Goal: Task Accomplishment & Management: Manage account settings

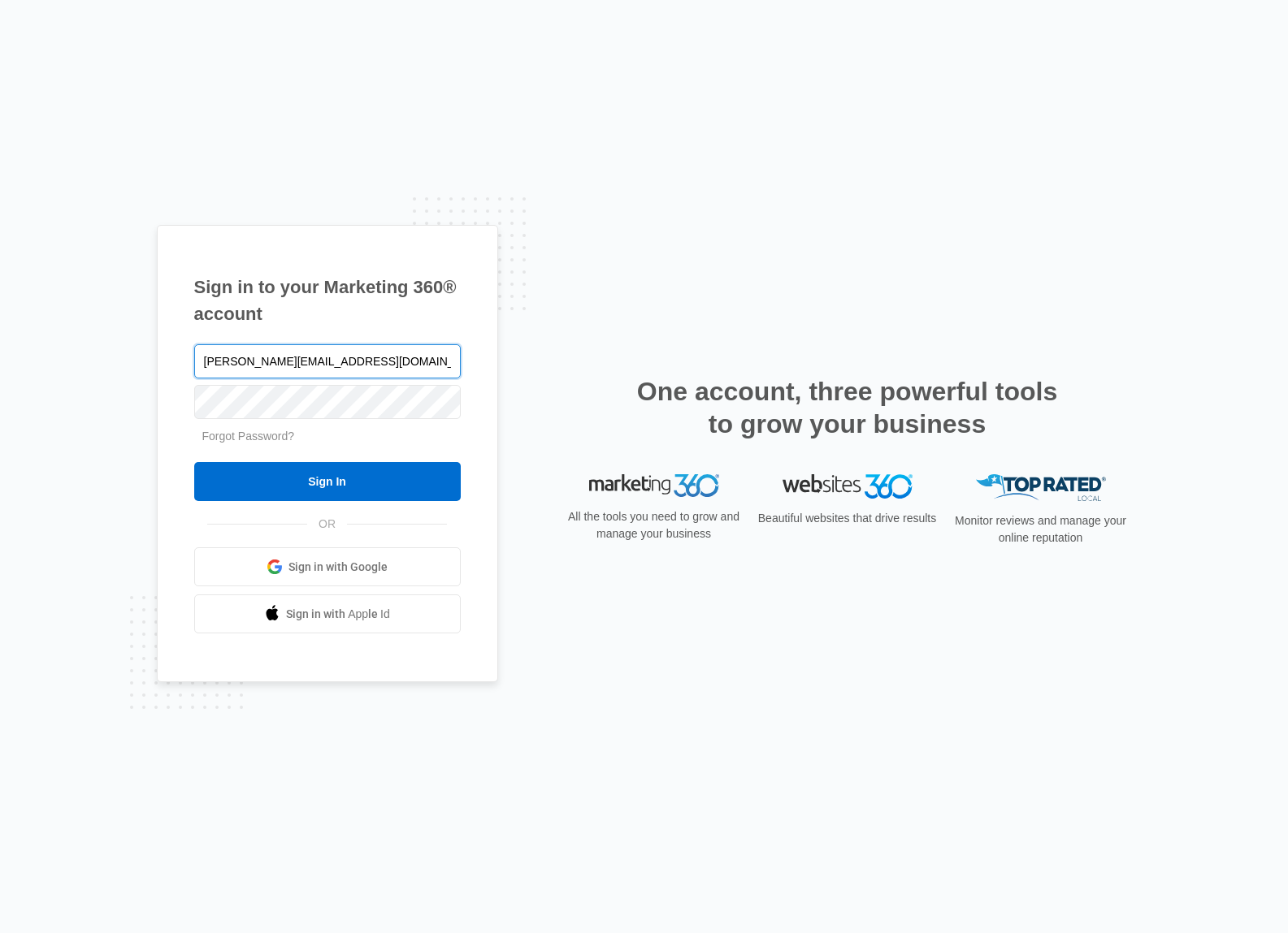
type input "[PERSON_NAME][EMAIL_ADDRESS][DOMAIN_NAME]"
click at [195, 463] on input "Sign In" at bounding box center [327, 482] width 266 height 39
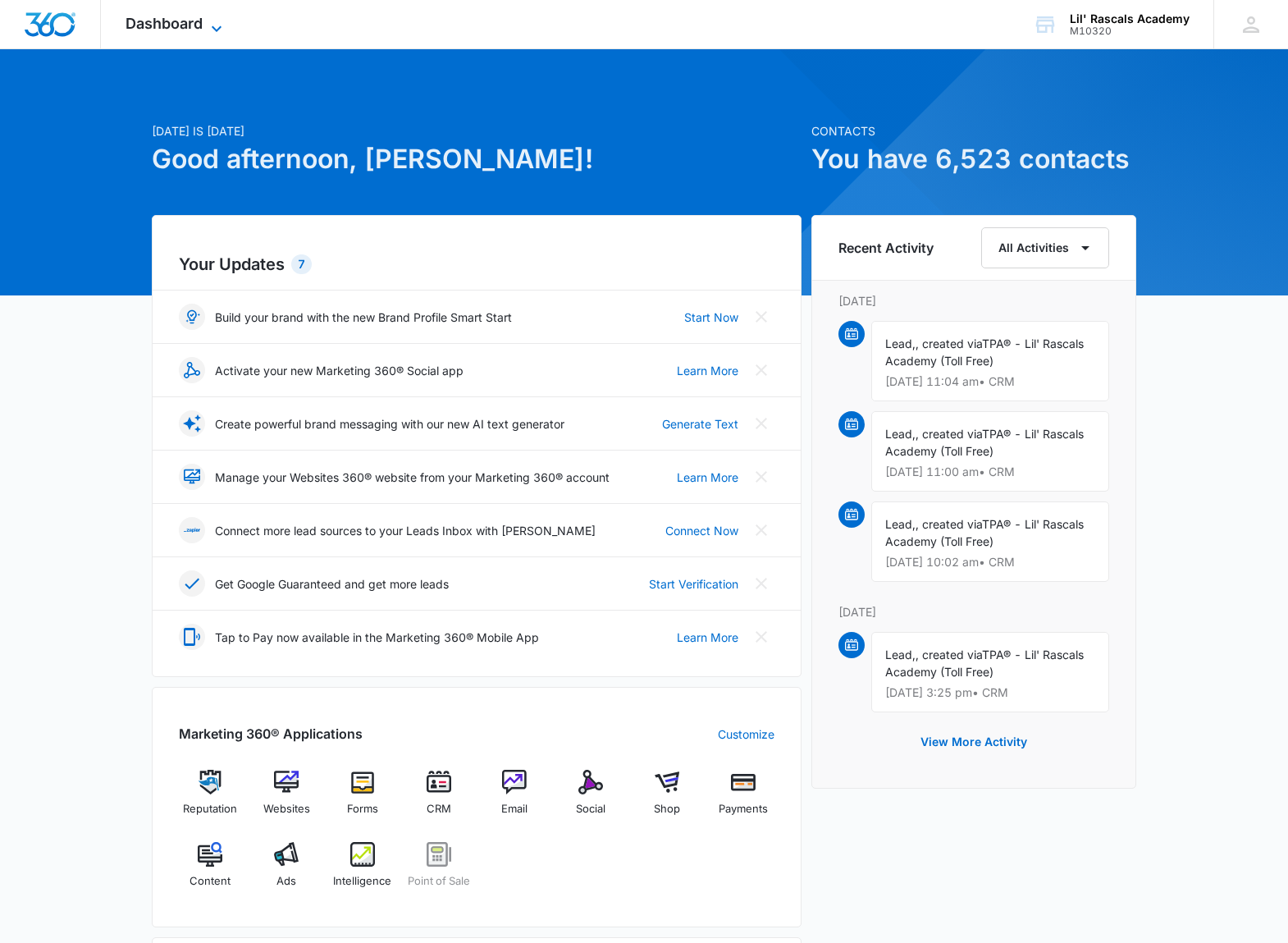
click at [160, 18] on span "Dashboard" at bounding box center [165, 23] width 77 height 17
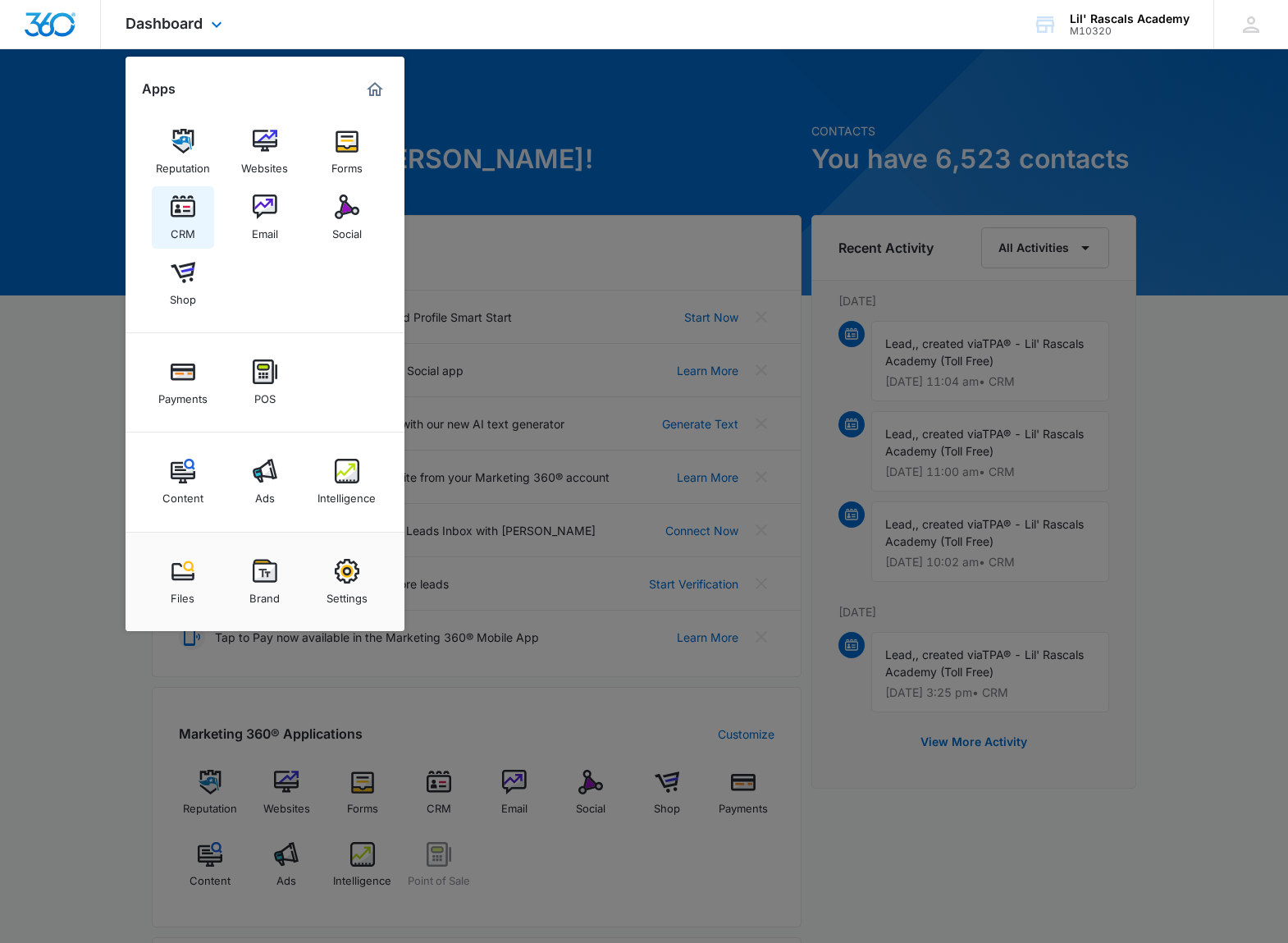
click at [196, 199] on link "CRM" at bounding box center [183, 217] width 63 height 63
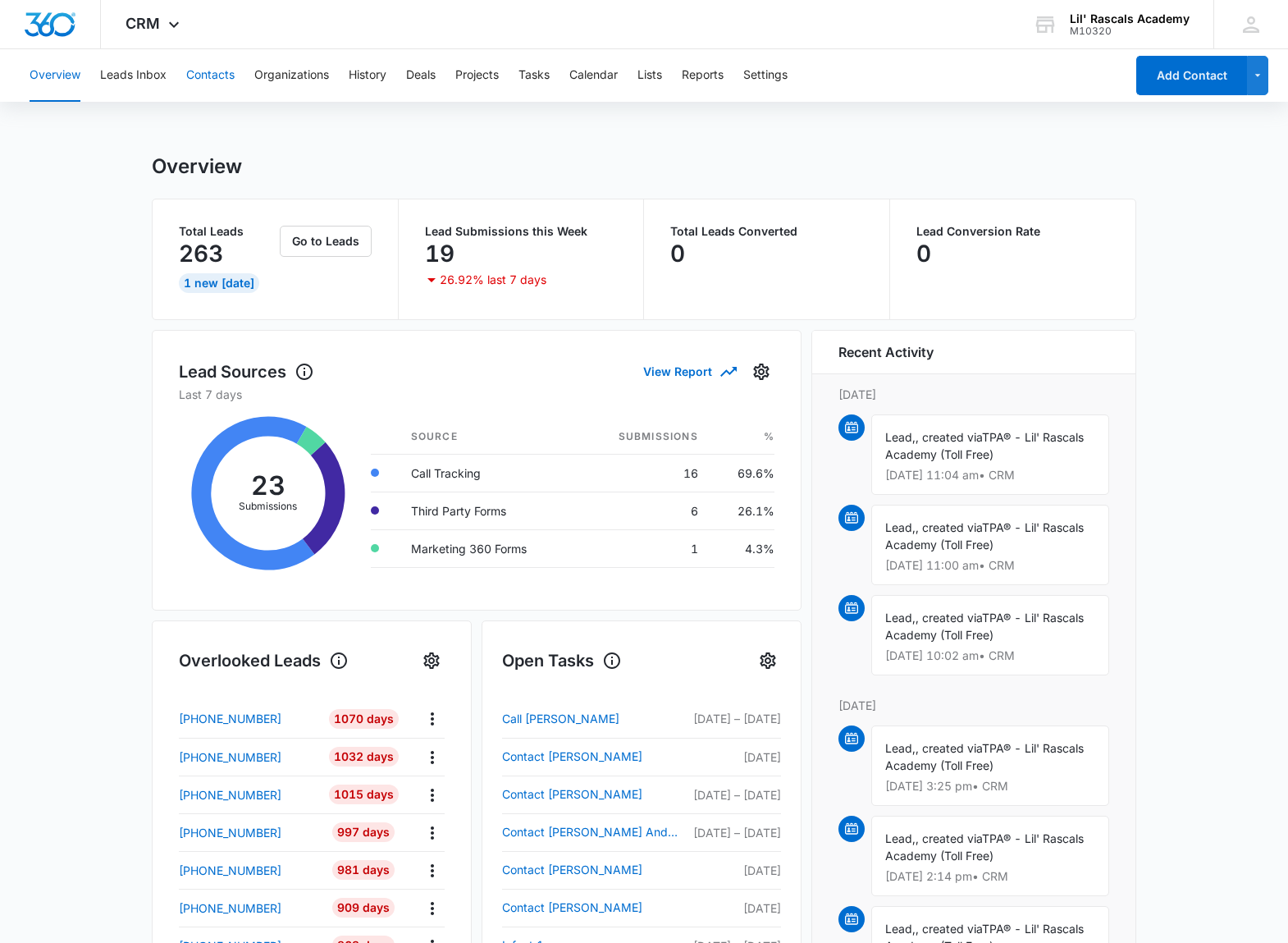
click at [217, 72] on button "Contacts" at bounding box center [210, 75] width 49 height 53
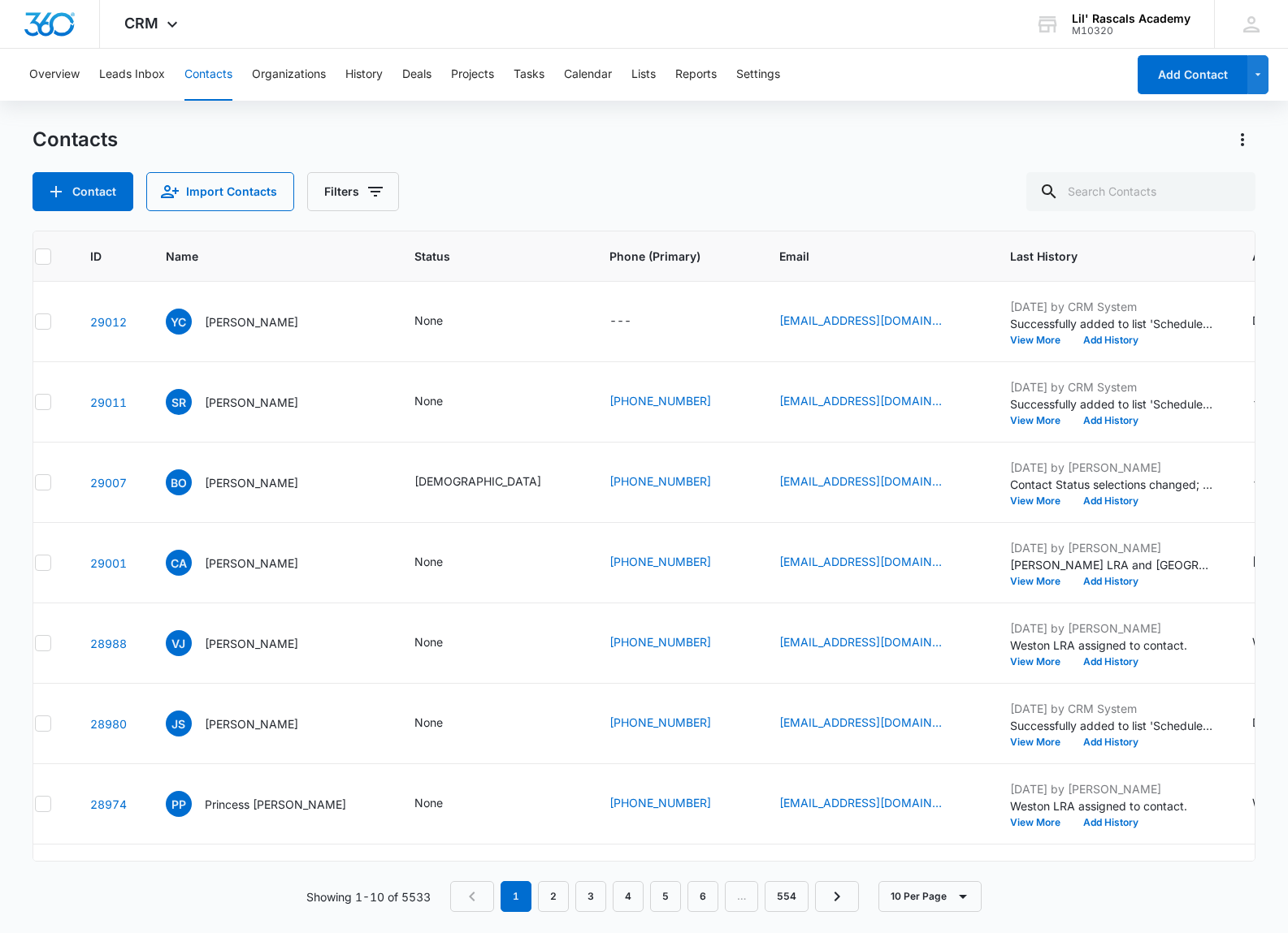
scroll to position [0, 23]
click at [106, 411] on td "29011" at bounding box center [110, 403] width 76 height 81
click at [103, 406] on link "29011" at bounding box center [110, 403] width 36 height 14
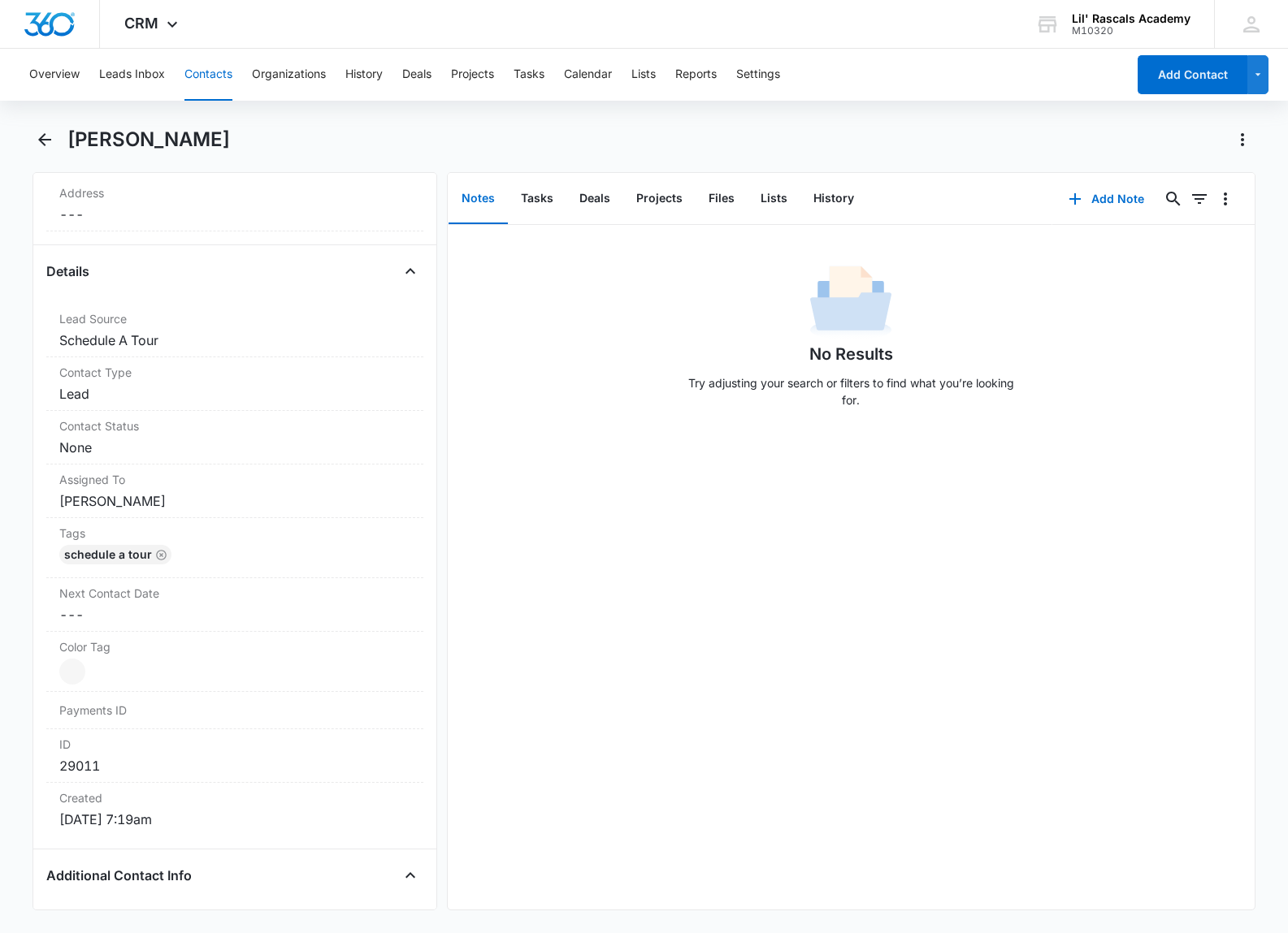
scroll to position [490, 0]
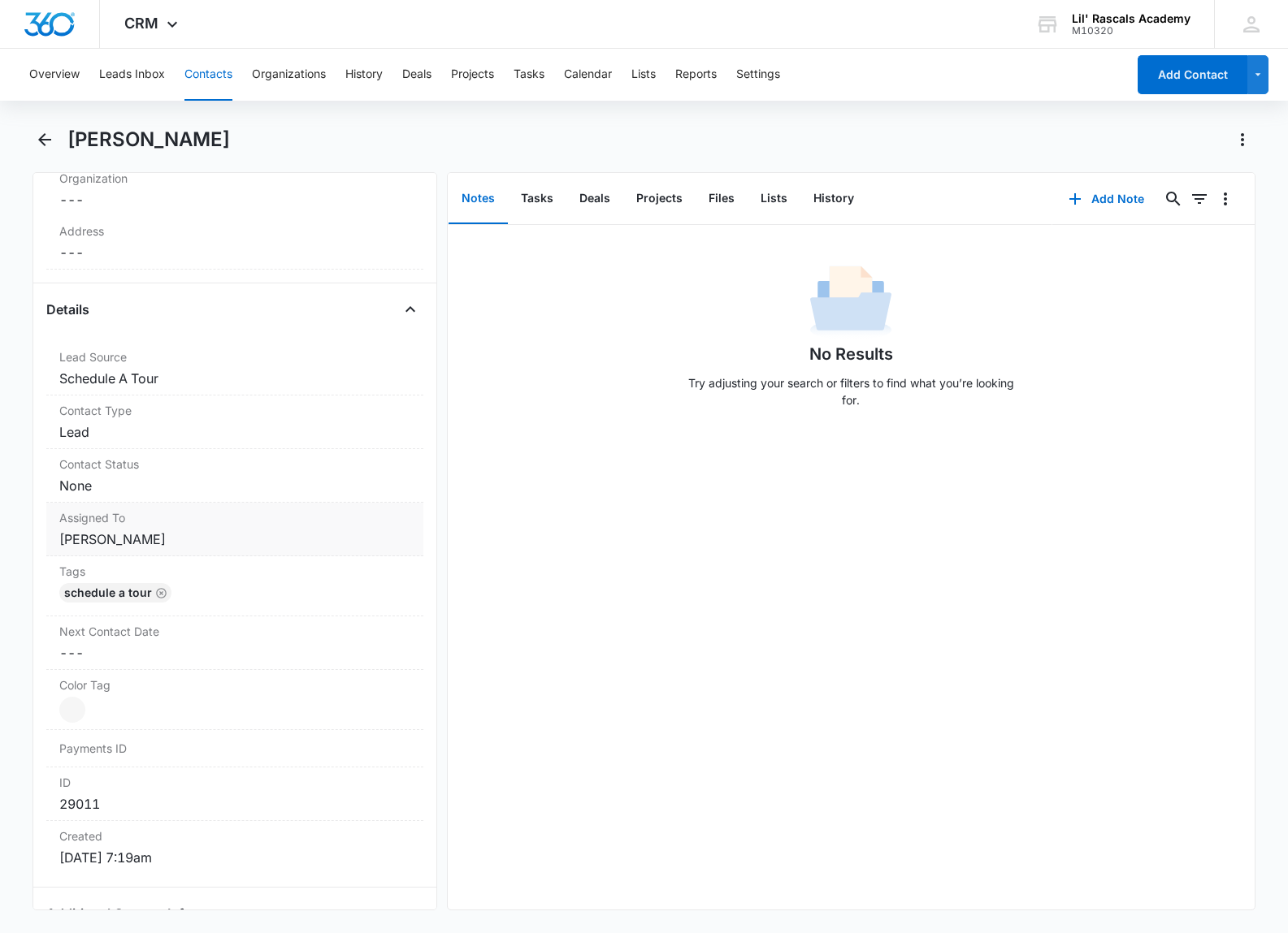
click at [140, 545] on dd "Cancel Save Changes [PERSON_NAME]" at bounding box center [234, 539] width 351 height 20
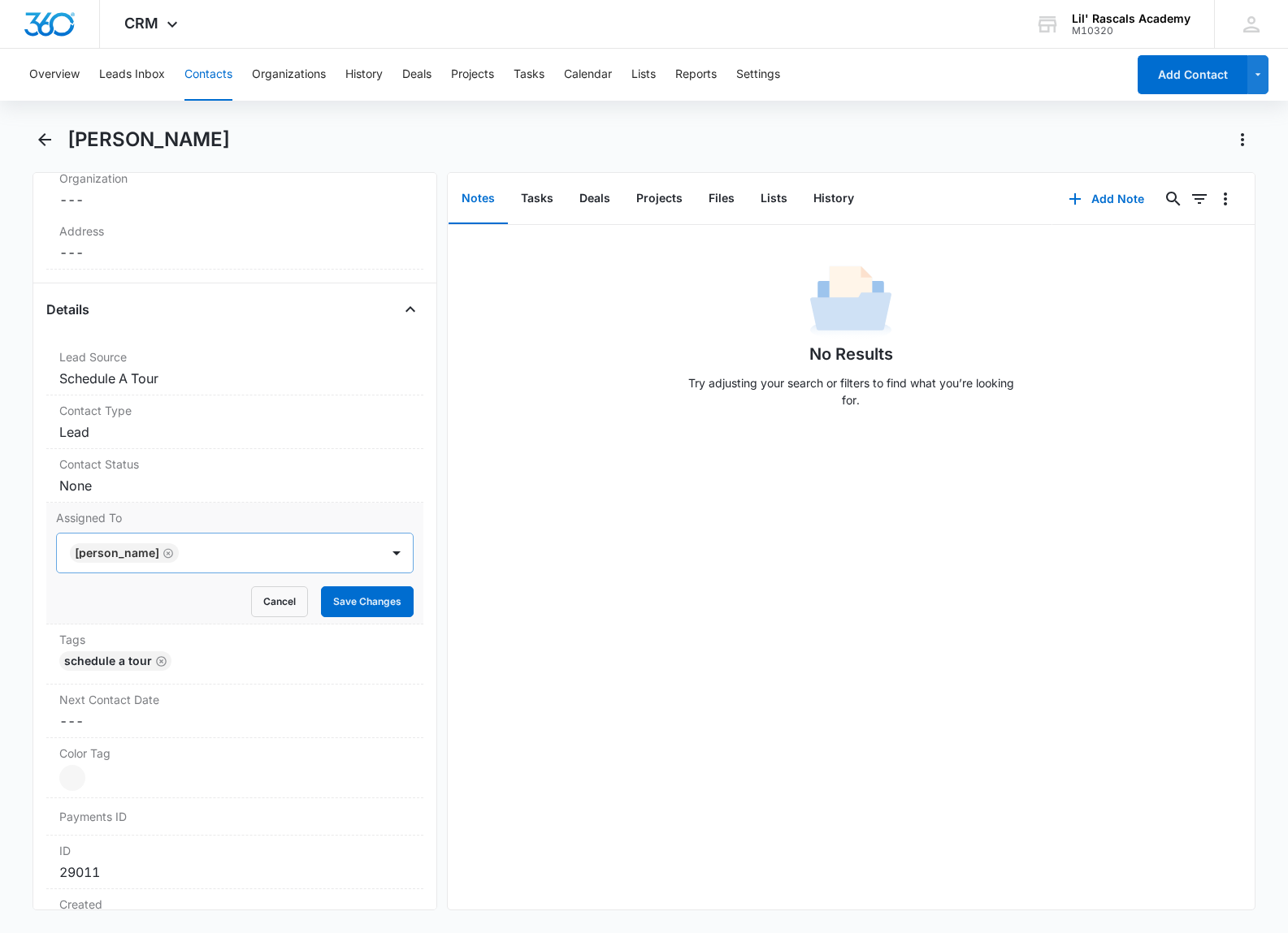
click at [174, 556] on icon "Remove Mandy Samuels" at bounding box center [168, 553] width 12 height 12
click at [195, 553] on div at bounding box center [215, 553] width 288 height 23
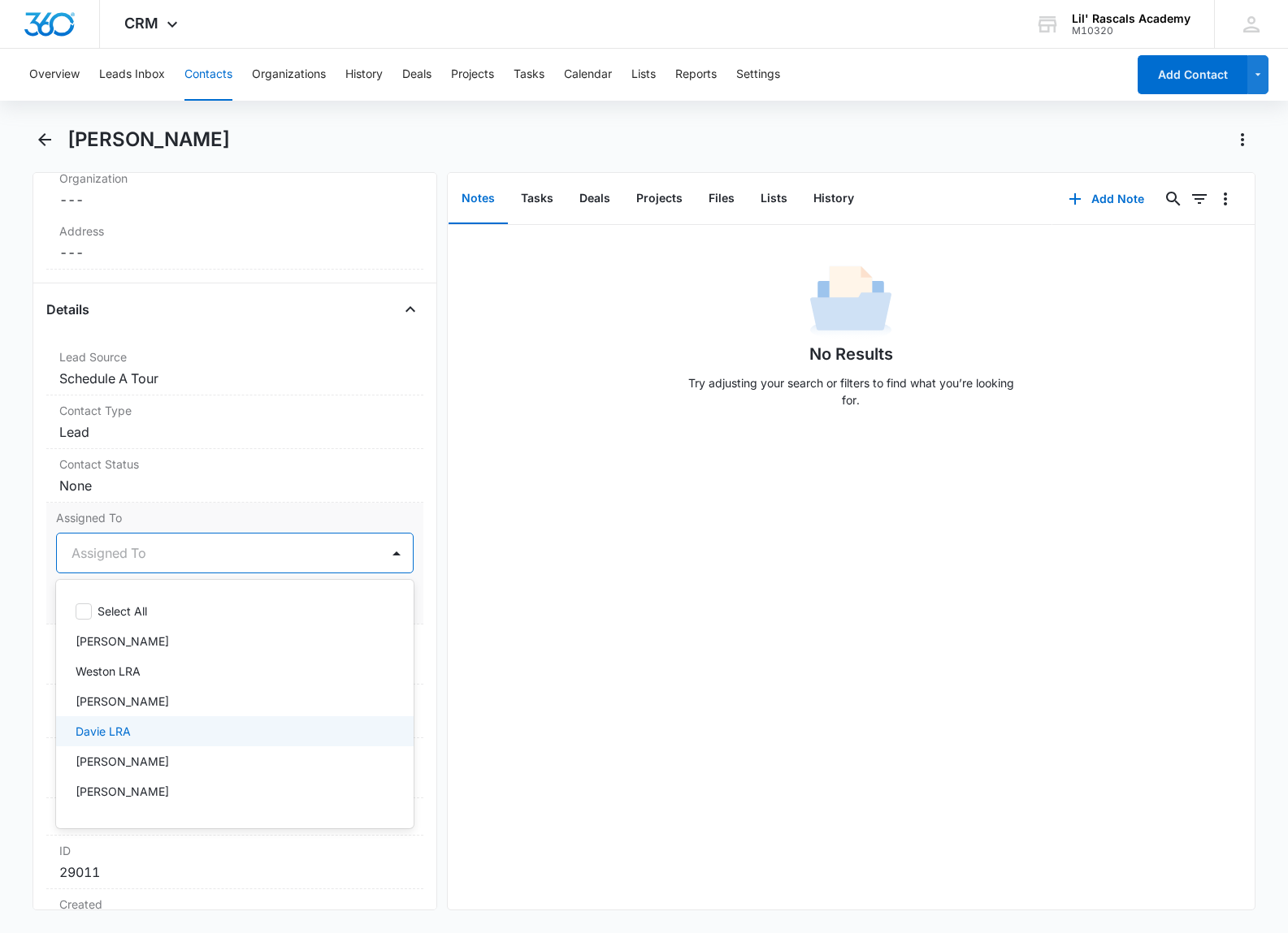
scroll to position [84, 0]
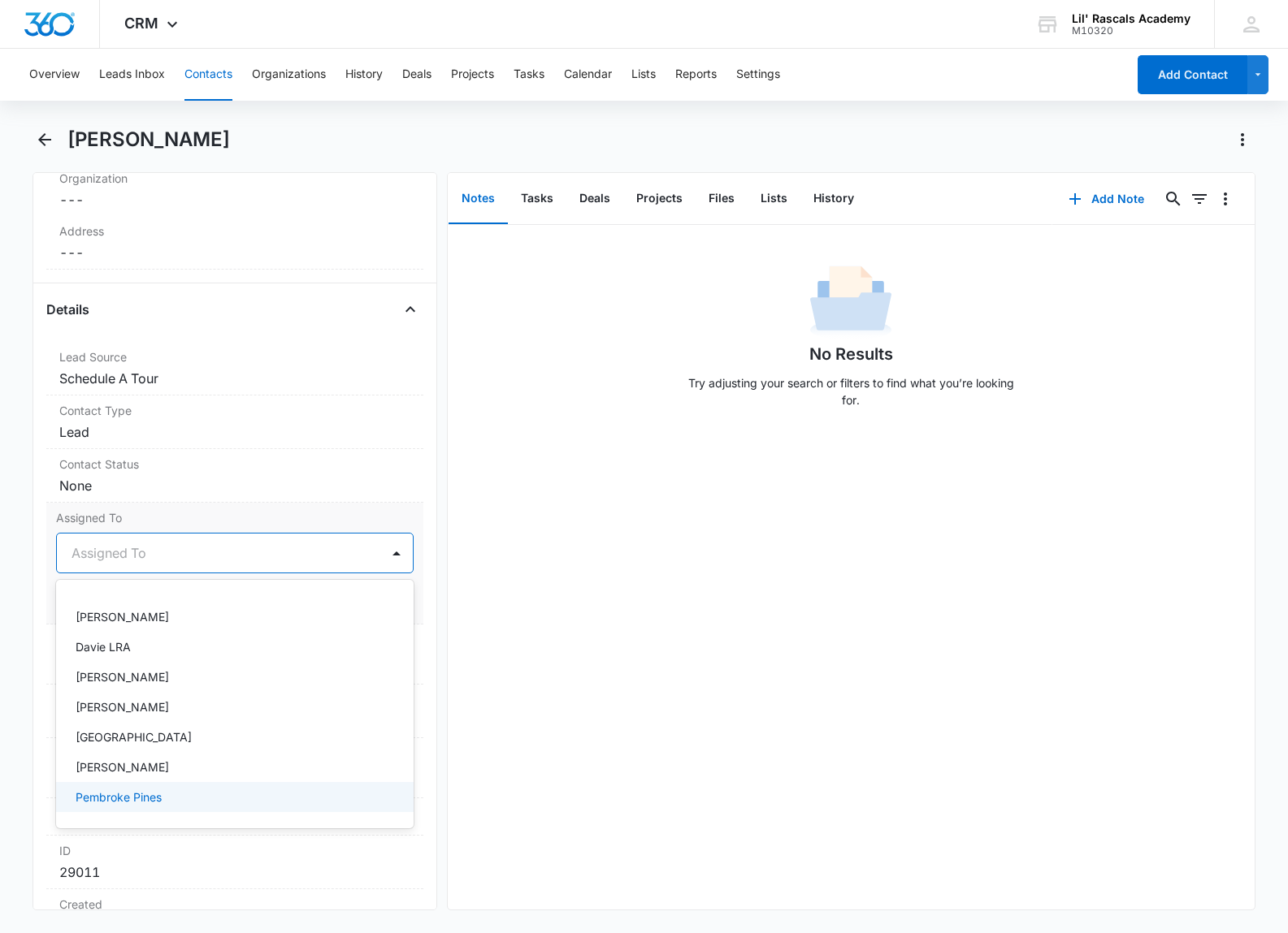
click at [121, 796] on p "Pembroke Pines" at bounding box center [119, 796] width 86 height 17
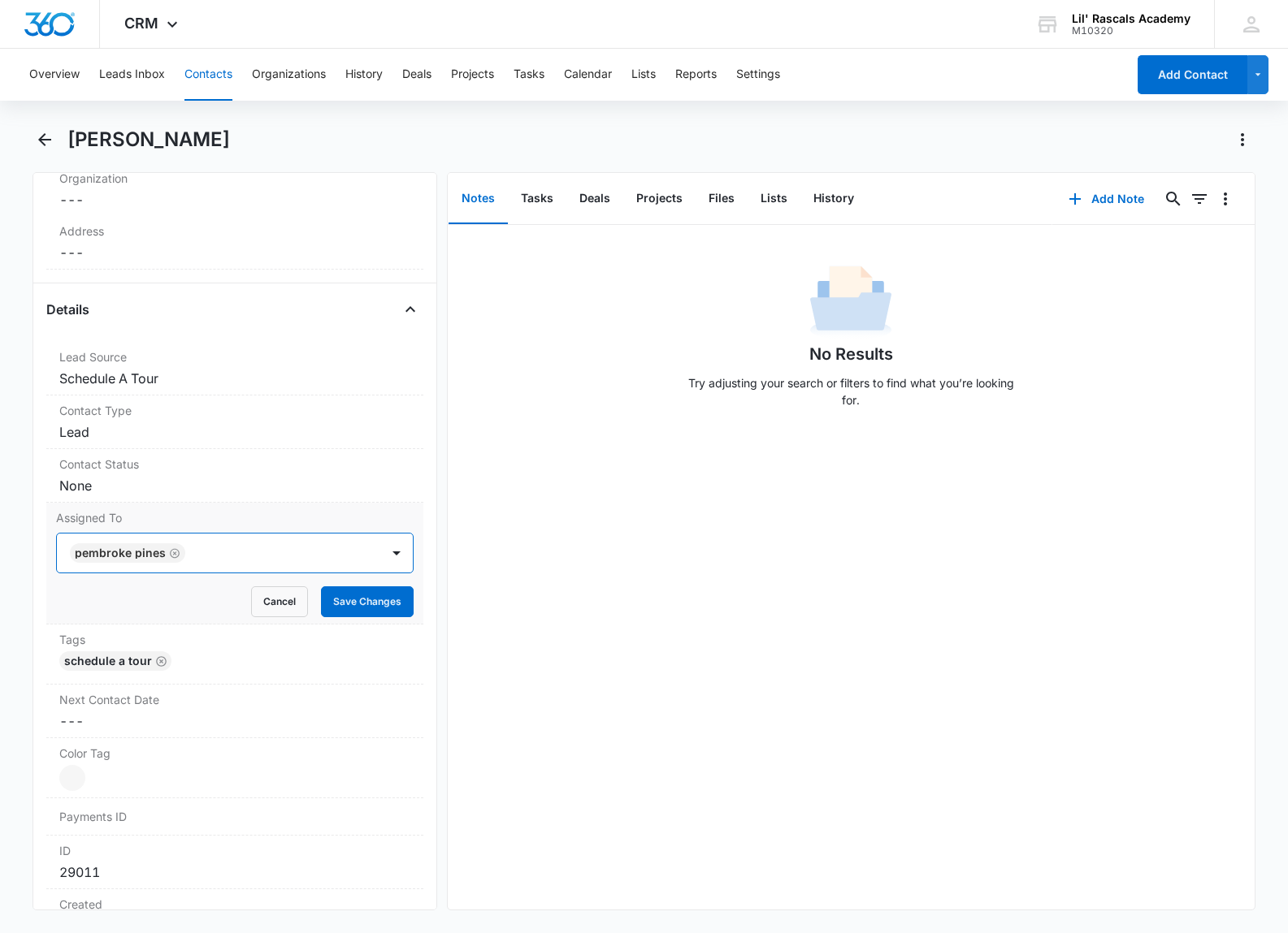
click at [217, 561] on div at bounding box center [275, 553] width 169 height 23
click at [331, 609] on button "Save Changes" at bounding box center [367, 601] width 92 height 30
